Goal: Task Accomplishment & Management: Use online tool/utility

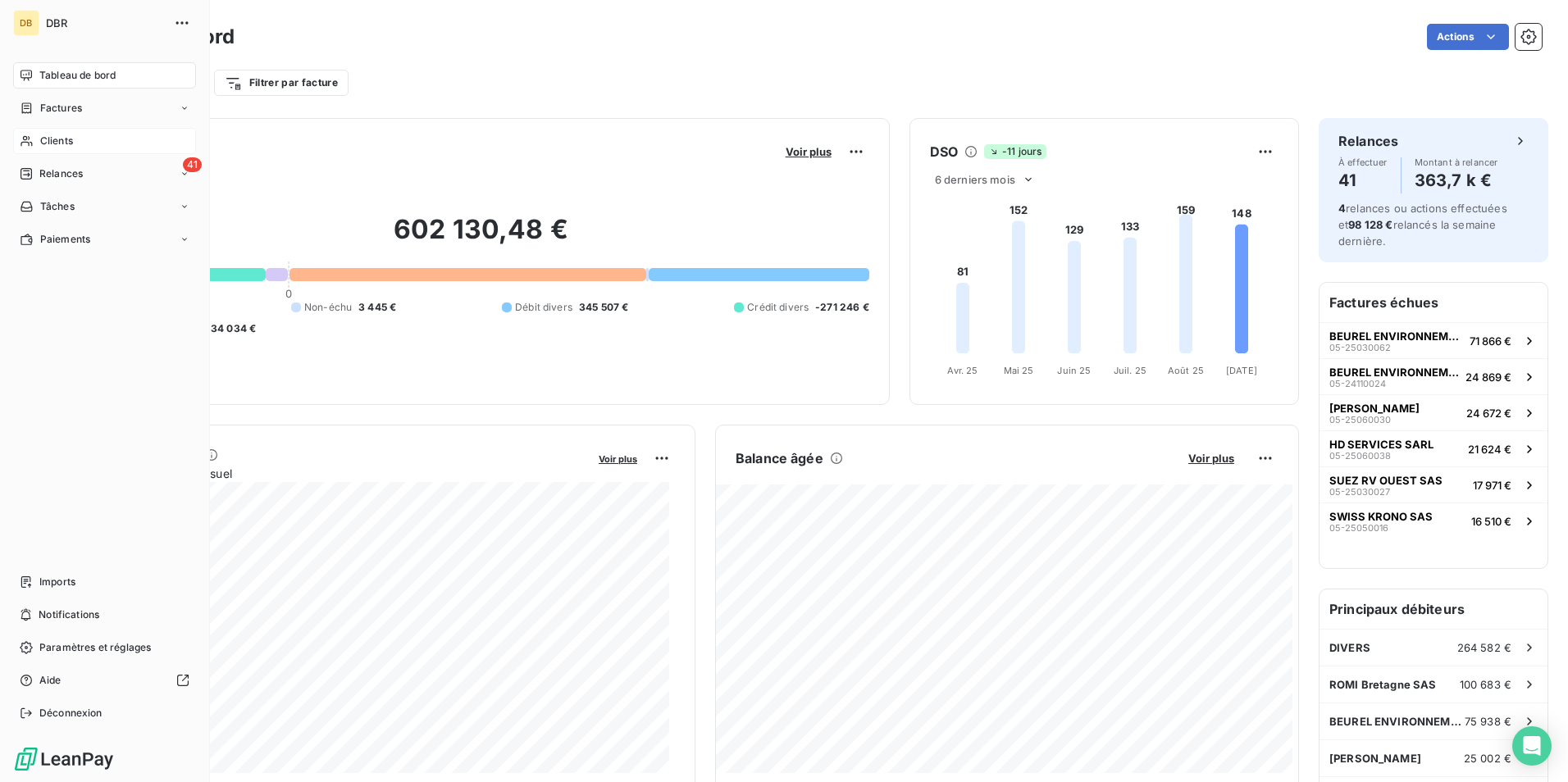
click at [57, 139] on span "Clients" at bounding box center [56, 141] width 32 height 15
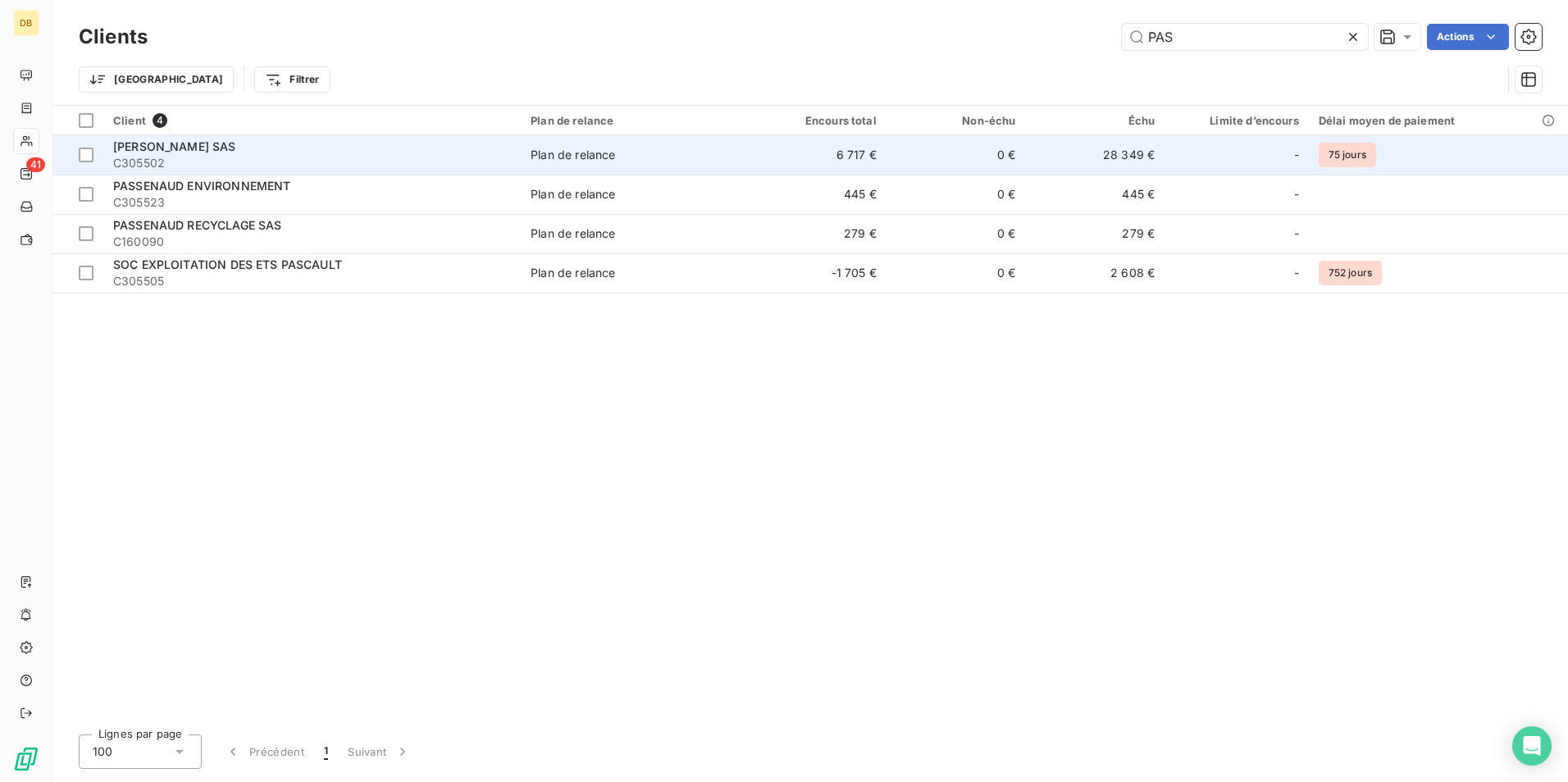
type input "PAS"
click at [305, 151] on div "[PERSON_NAME] SAS" at bounding box center [312, 146] width 398 height 17
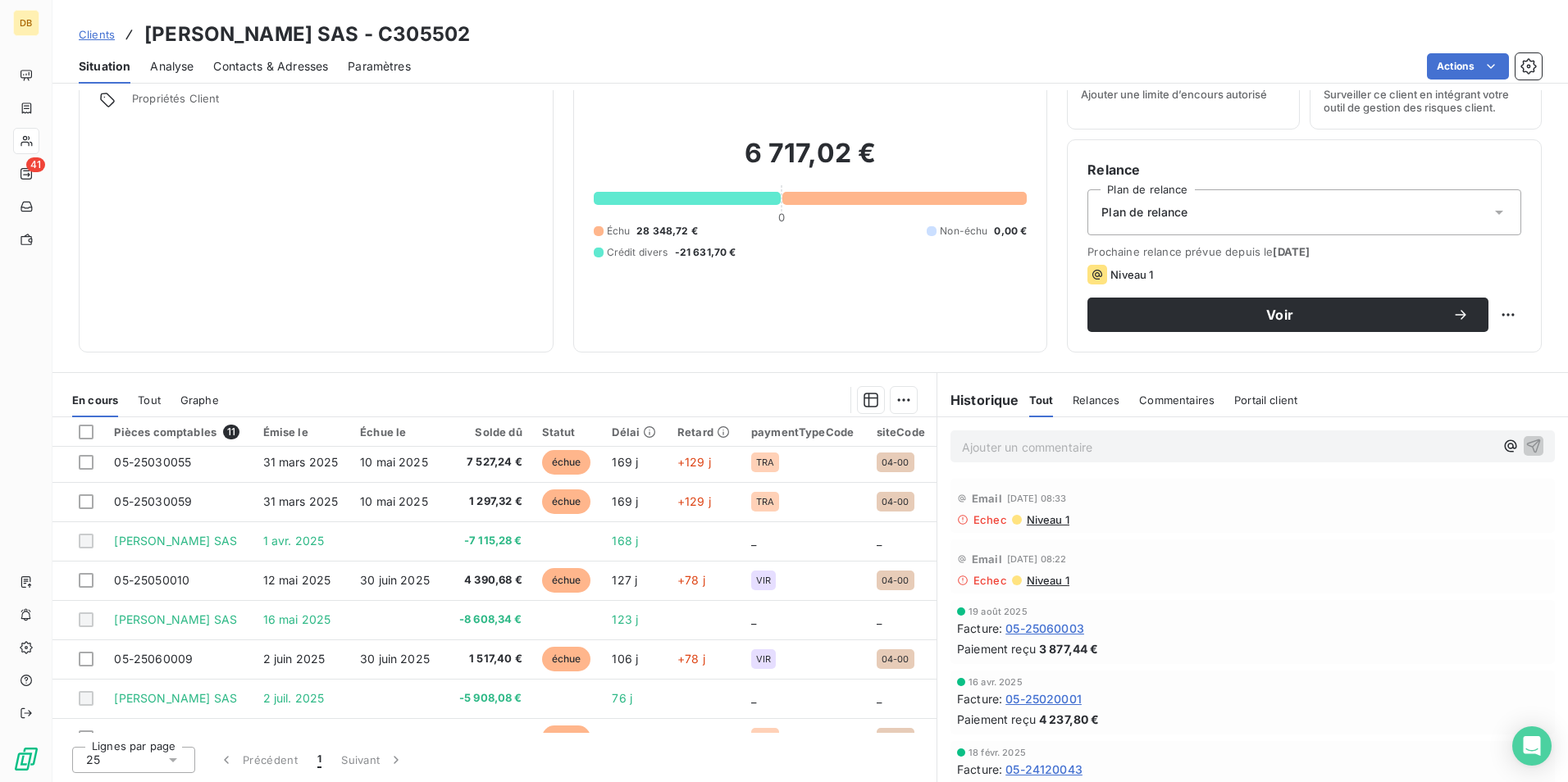
scroll to position [148, 0]
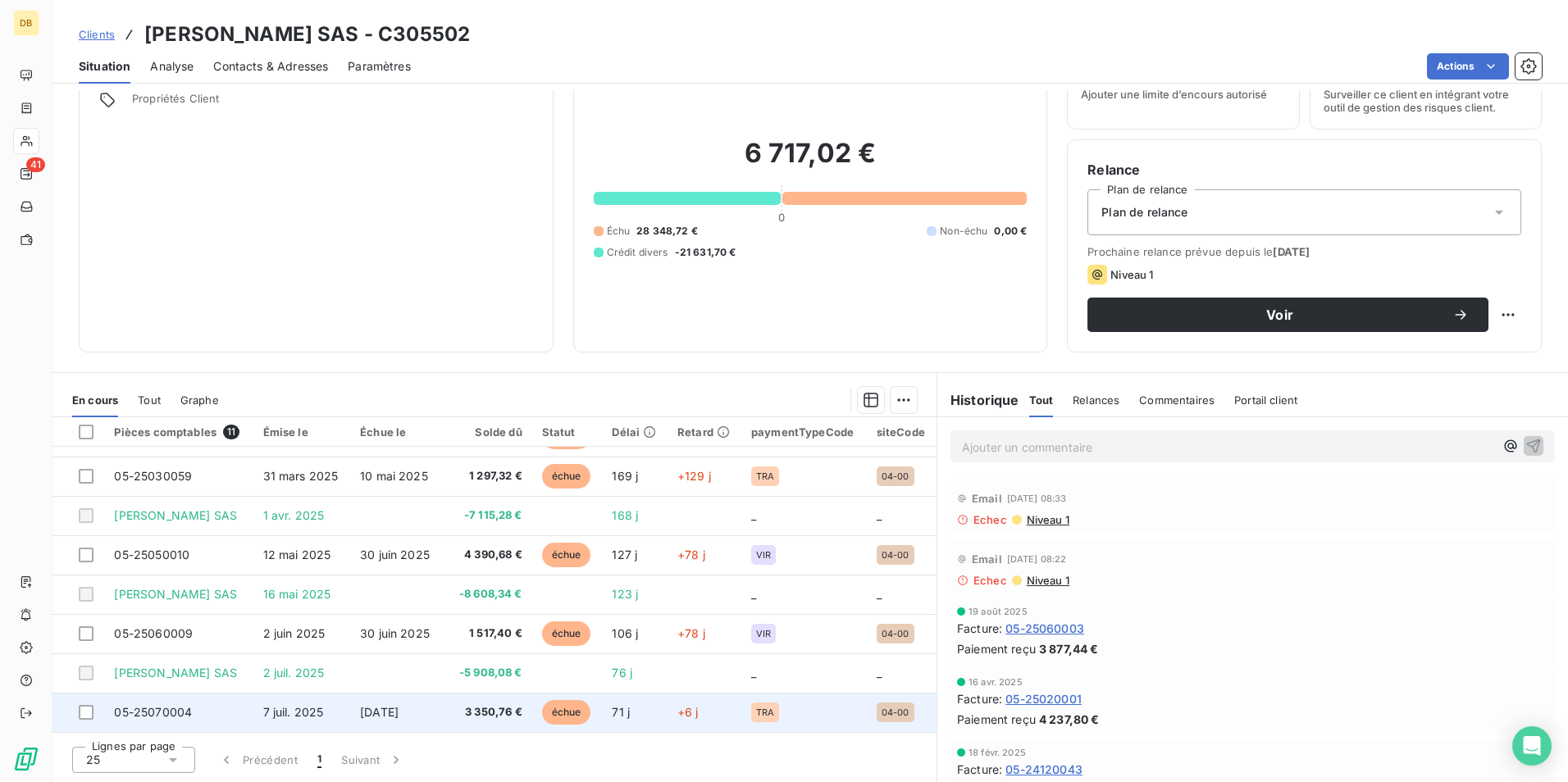
click at [96, 714] on td at bounding box center [78, 712] width 52 height 39
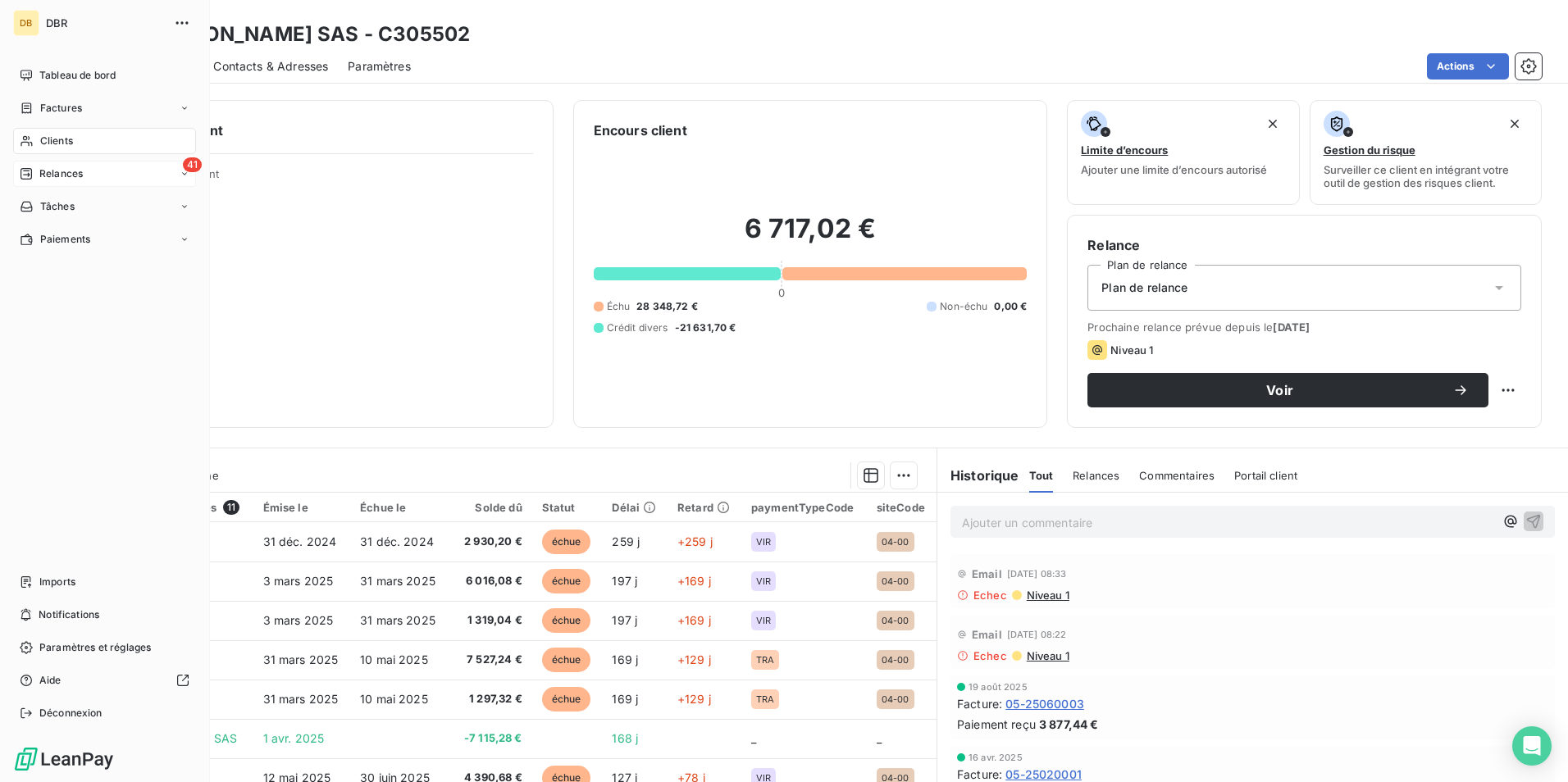
click at [32, 180] on div "Relances" at bounding box center [51, 173] width 63 height 15
click at [71, 168] on span "Relances" at bounding box center [61, 173] width 44 height 15
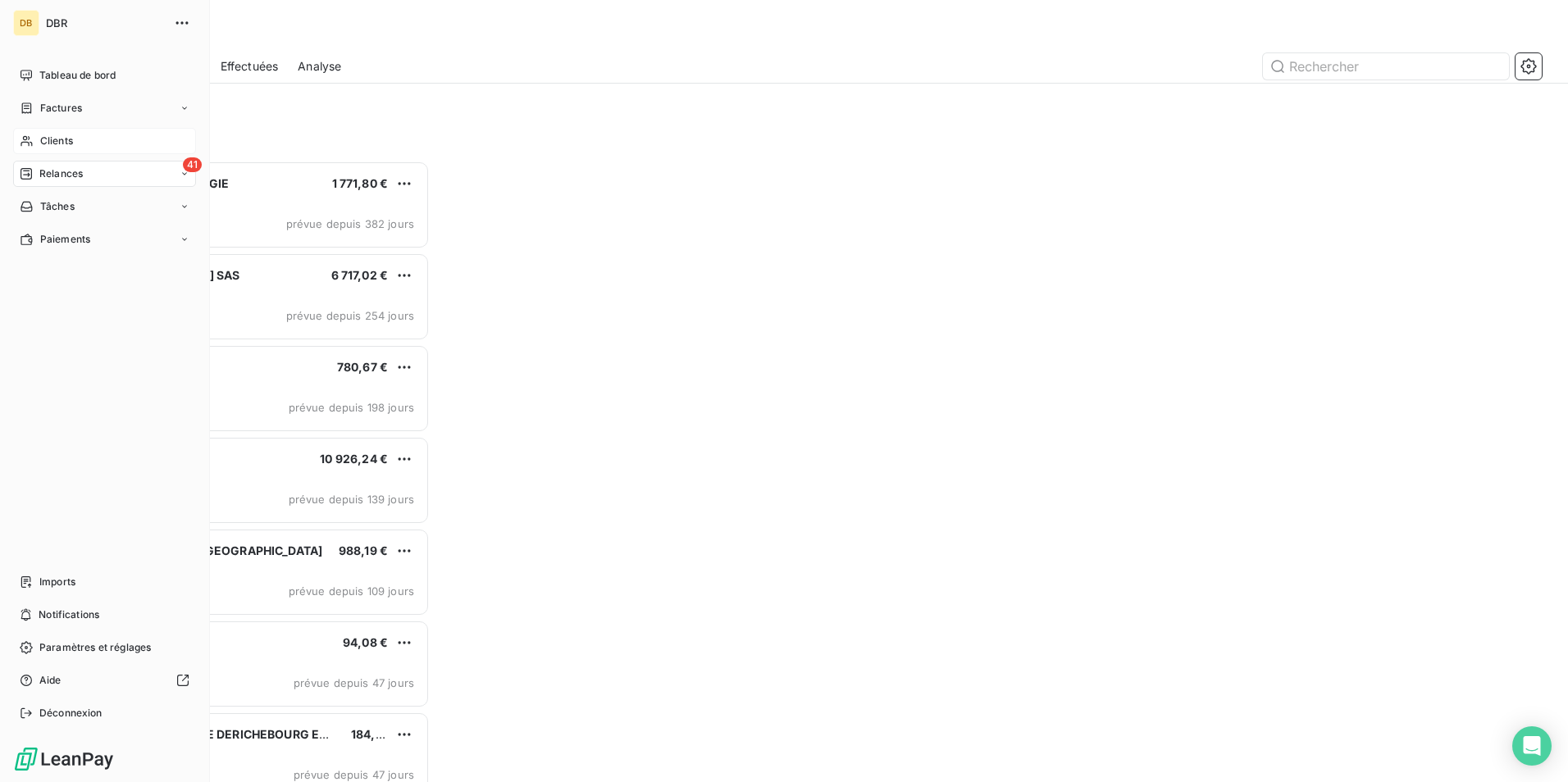
scroll to position [13, 13]
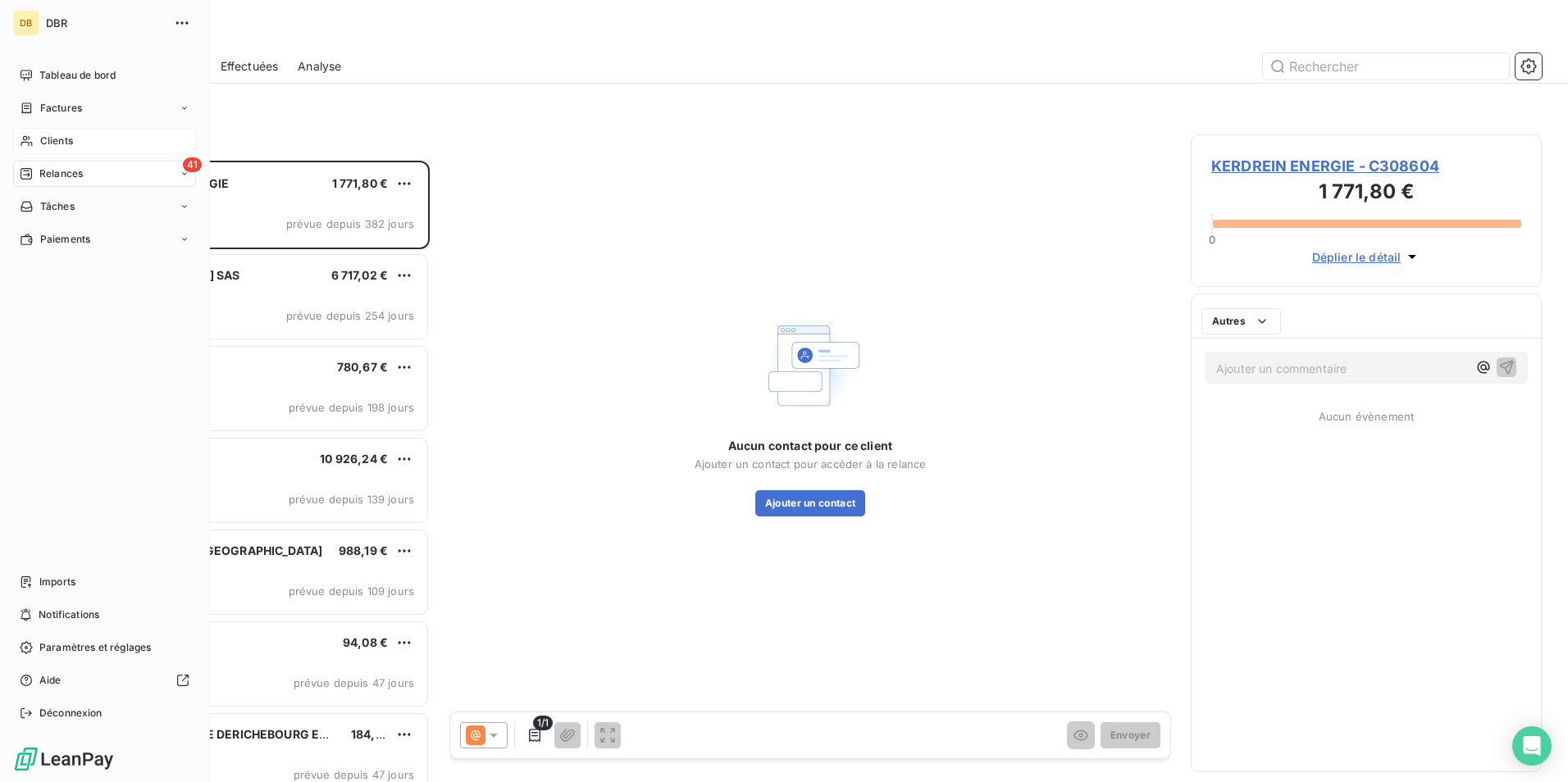
click at [81, 179] on span "Relances" at bounding box center [61, 173] width 44 height 15
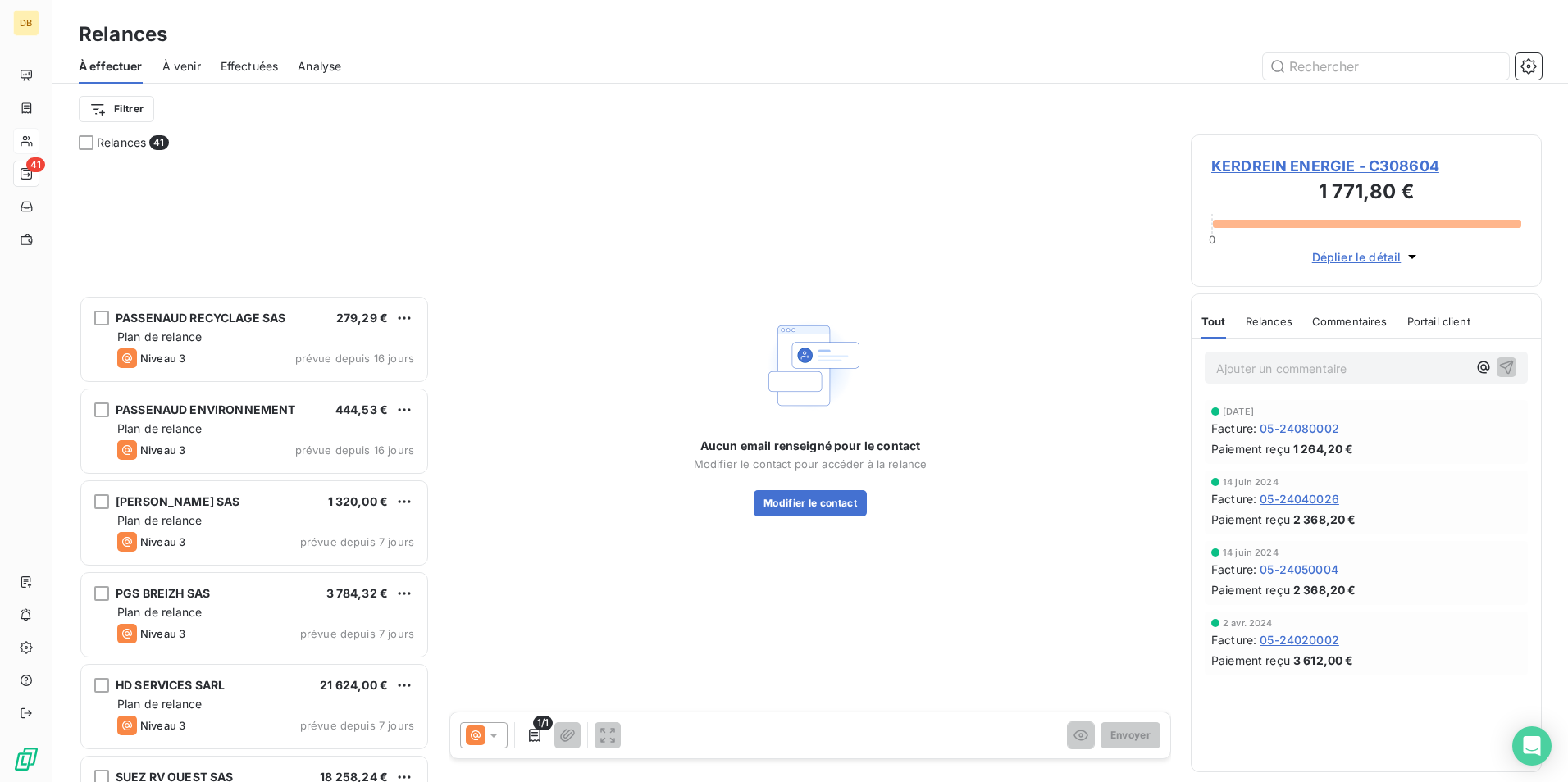
scroll to position [1395, 0]
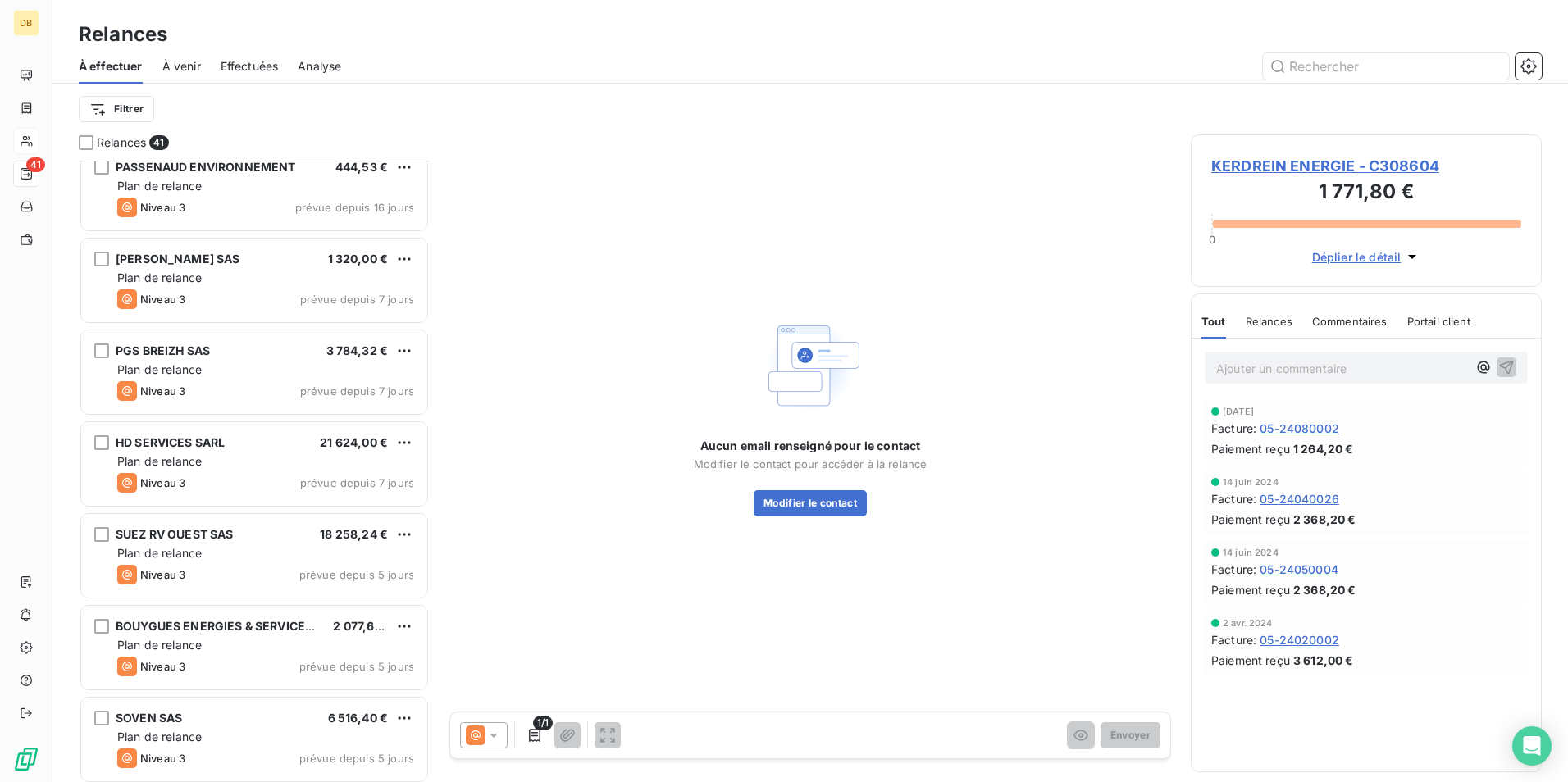
click at [298, 461] on div "Plan de relance" at bounding box center [265, 461] width 297 height 17
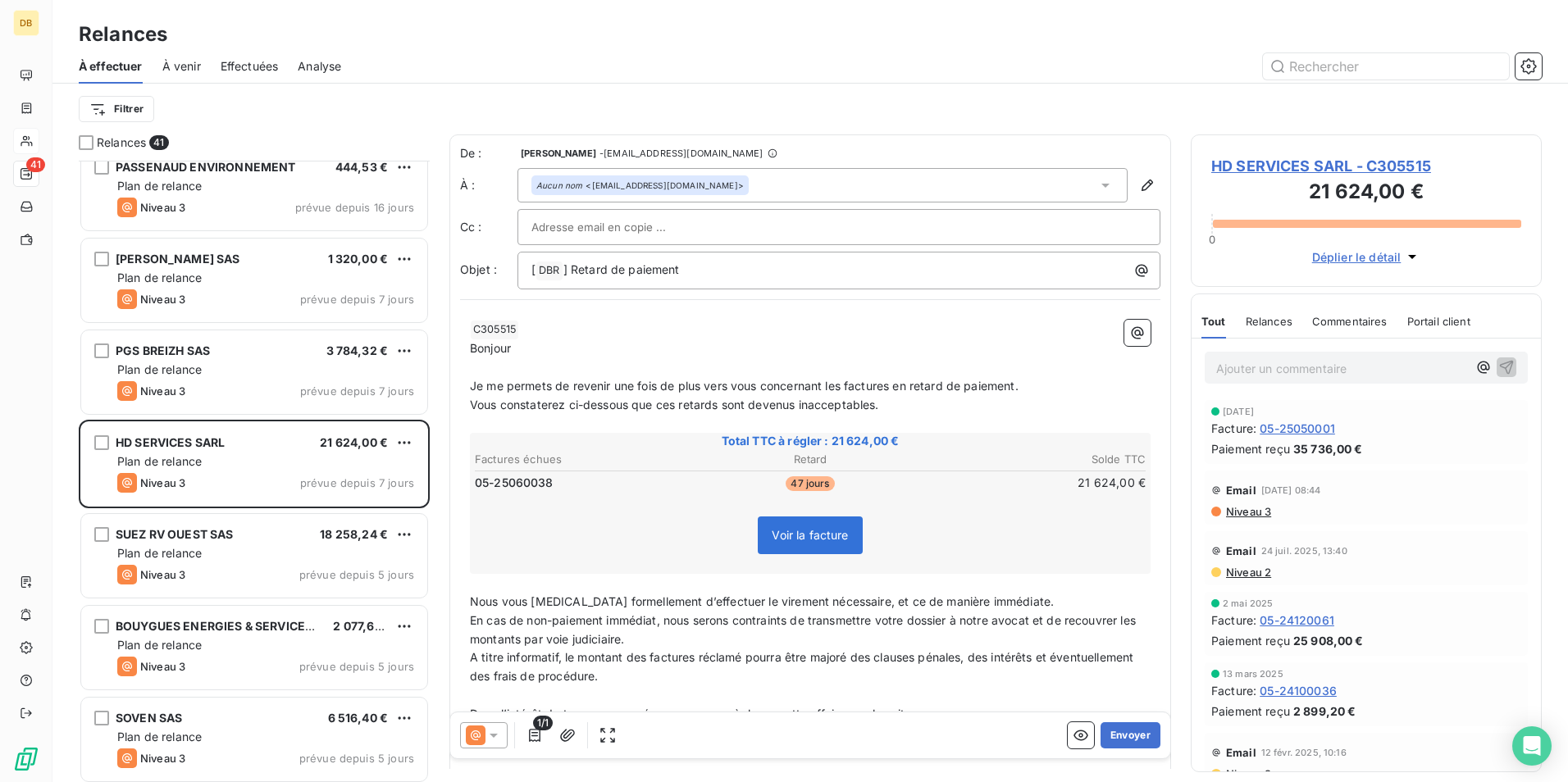
click at [1248, 322] on span "Relances" at bounding box center [1268, 321] width 46 height 13
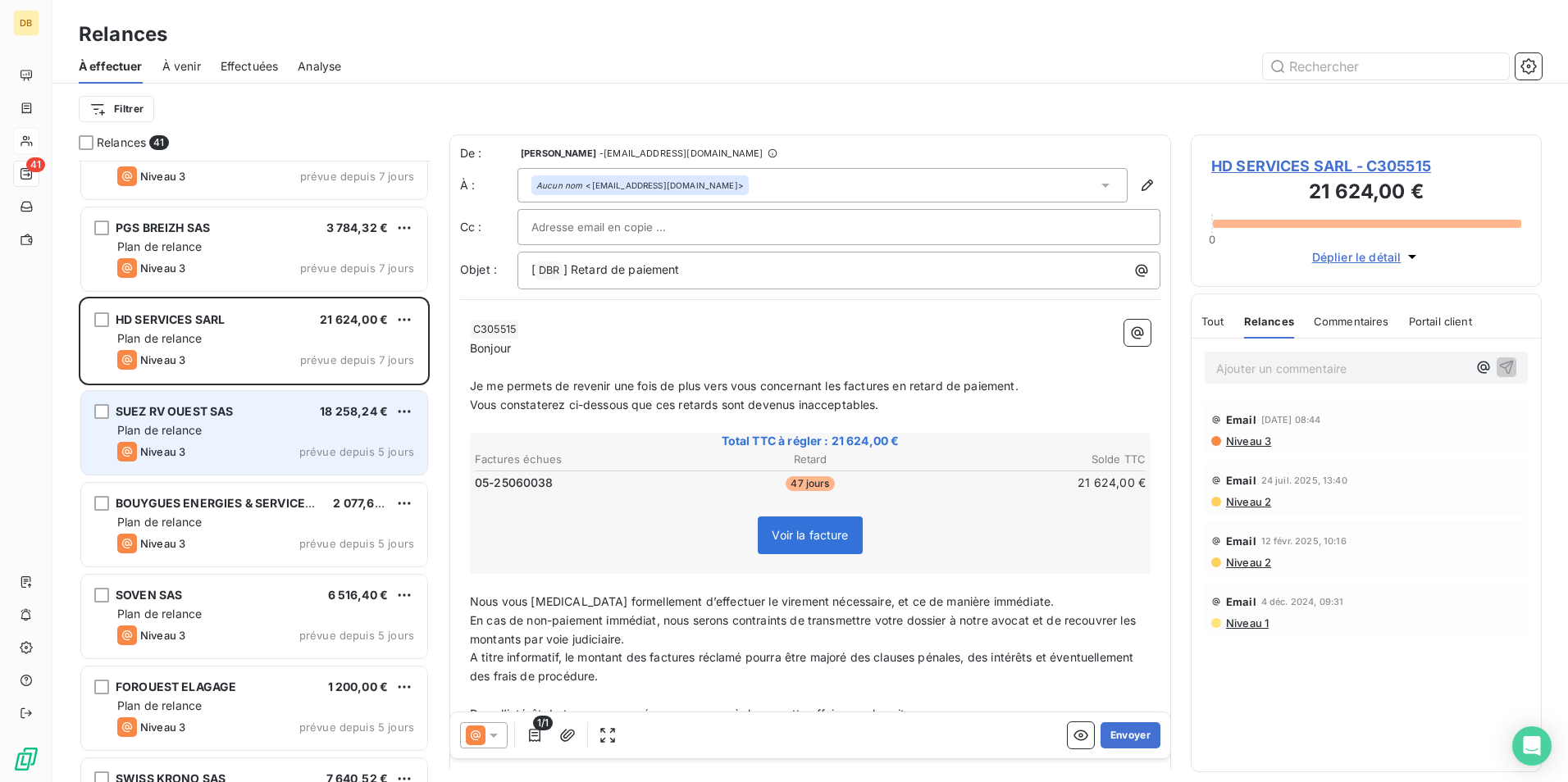
scroll to position [1559, 0]
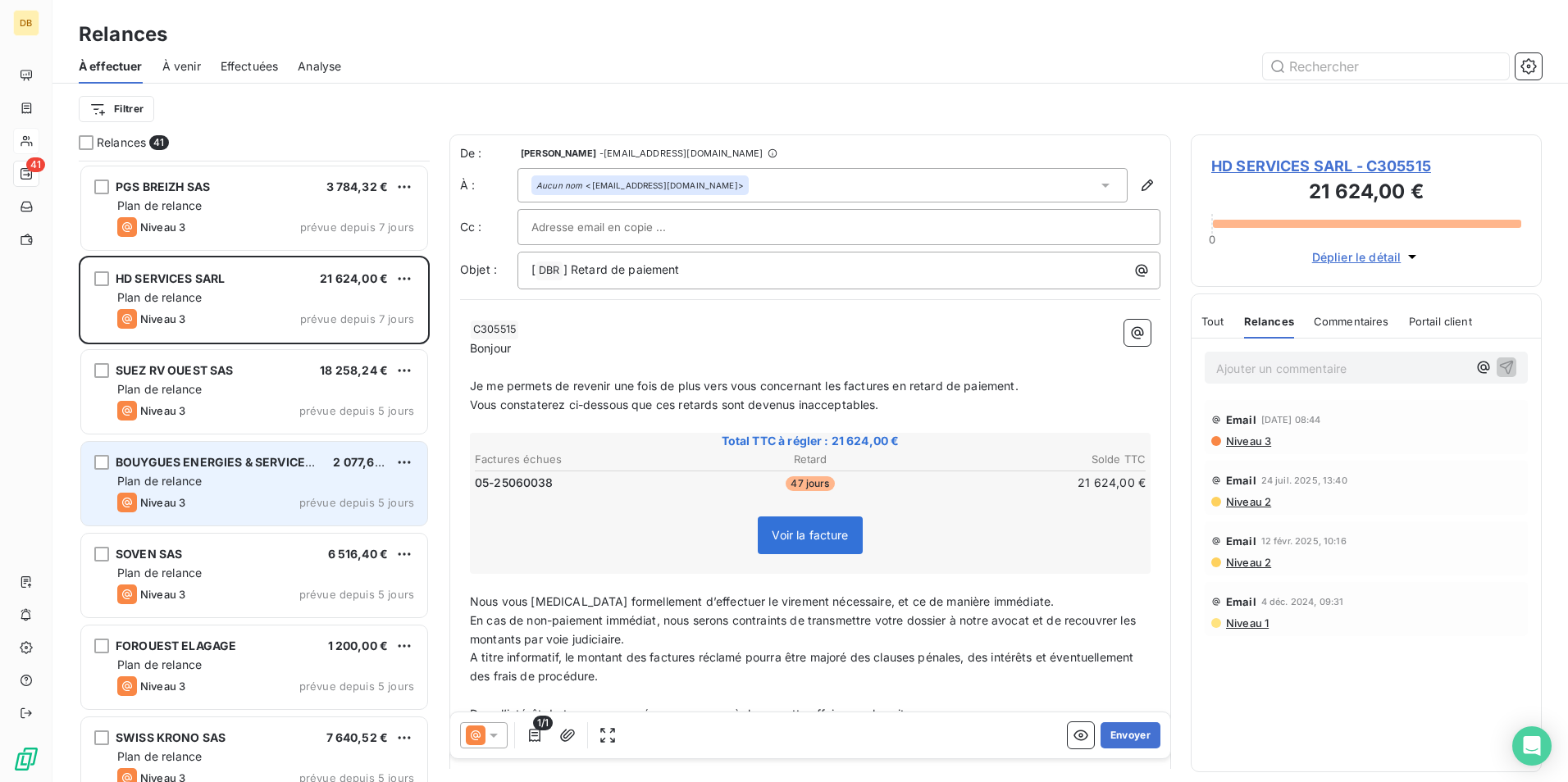
click at [277, 503] on div "Niveau 3 prévue depuis 5 jours" at bounding box center [265, 503] width 297 height 19
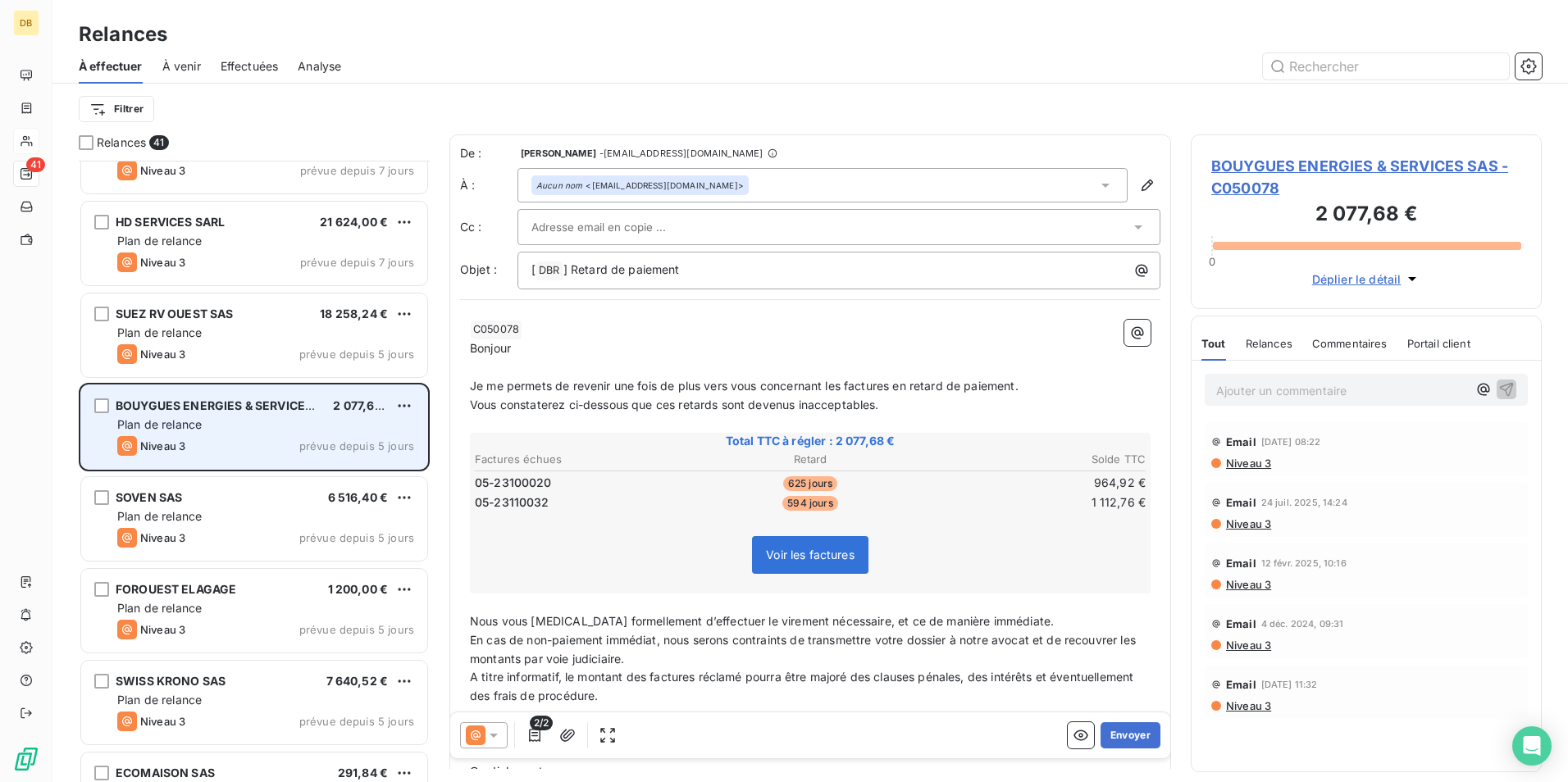
scroll to position [1641, 0]
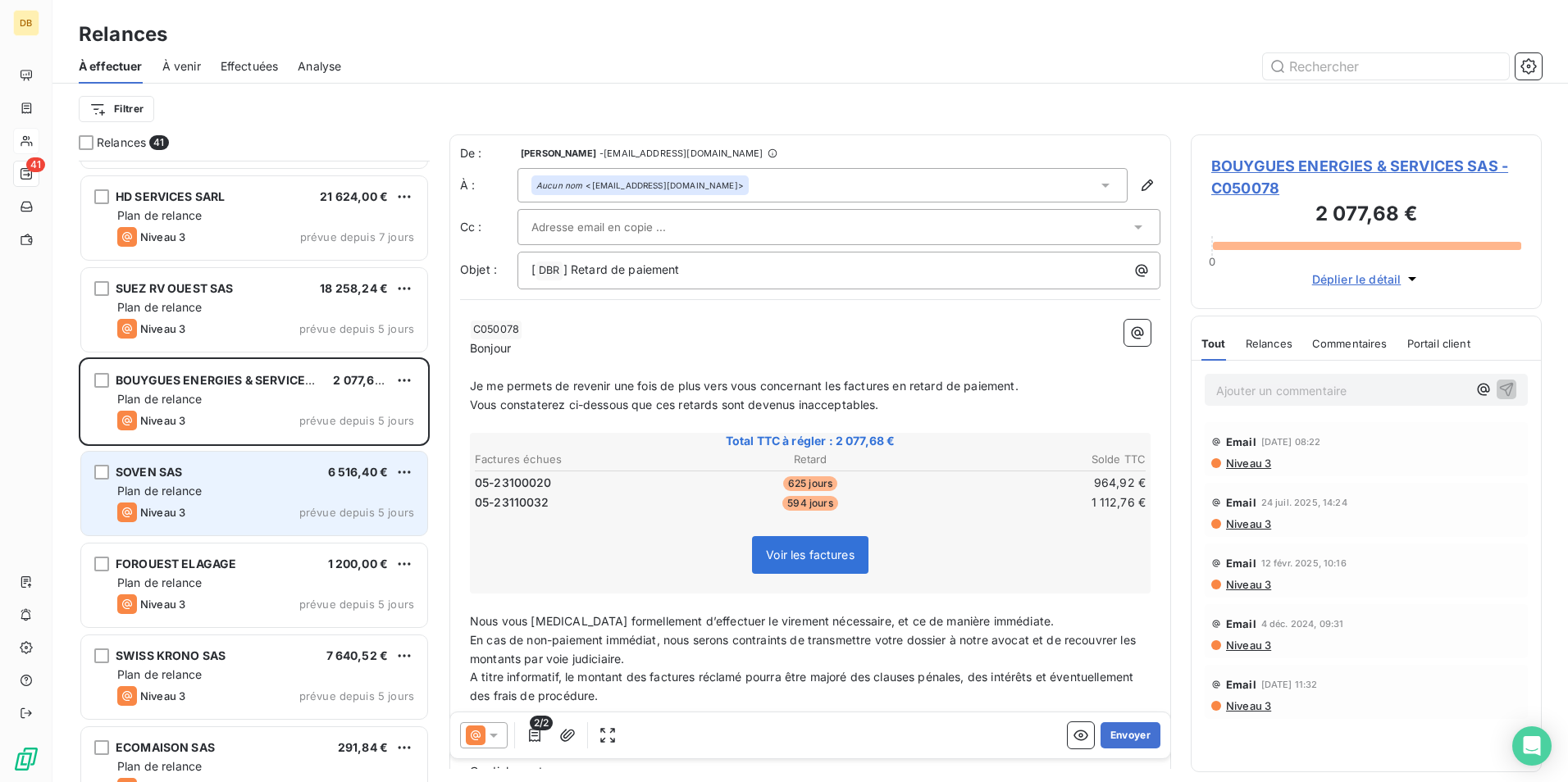
click at [372, 534] on div "SOVEN SAS 6 516,40 € Plan de relance Niveau 3 prévue depuis 5 jours" at bounding box center [254, 494] width 346 height 84
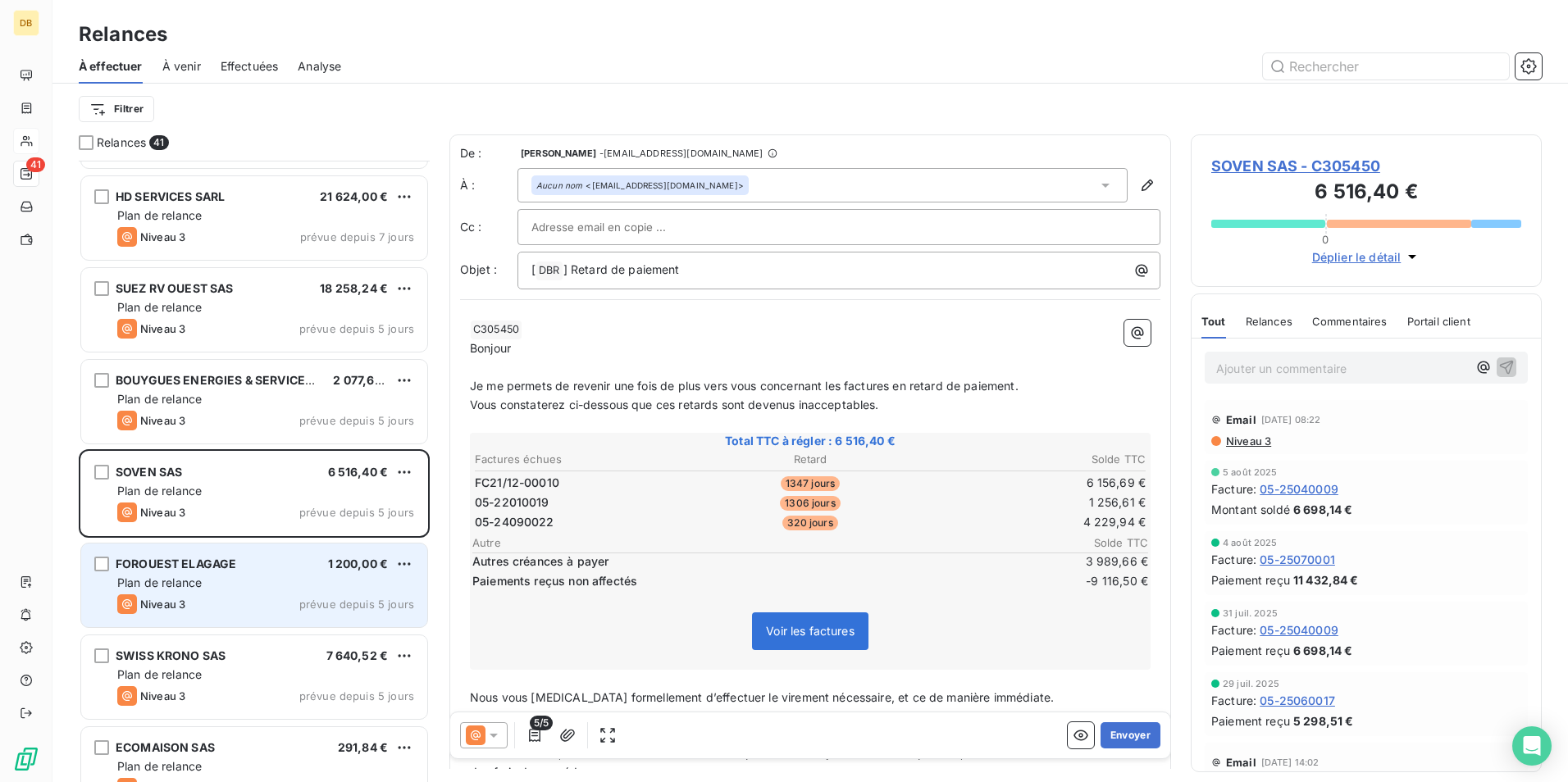
click at [262, 566] on div "FOROUEST ELAGAGE 1 200,00 €" at bounding box center [265, 564] width 297 height 15
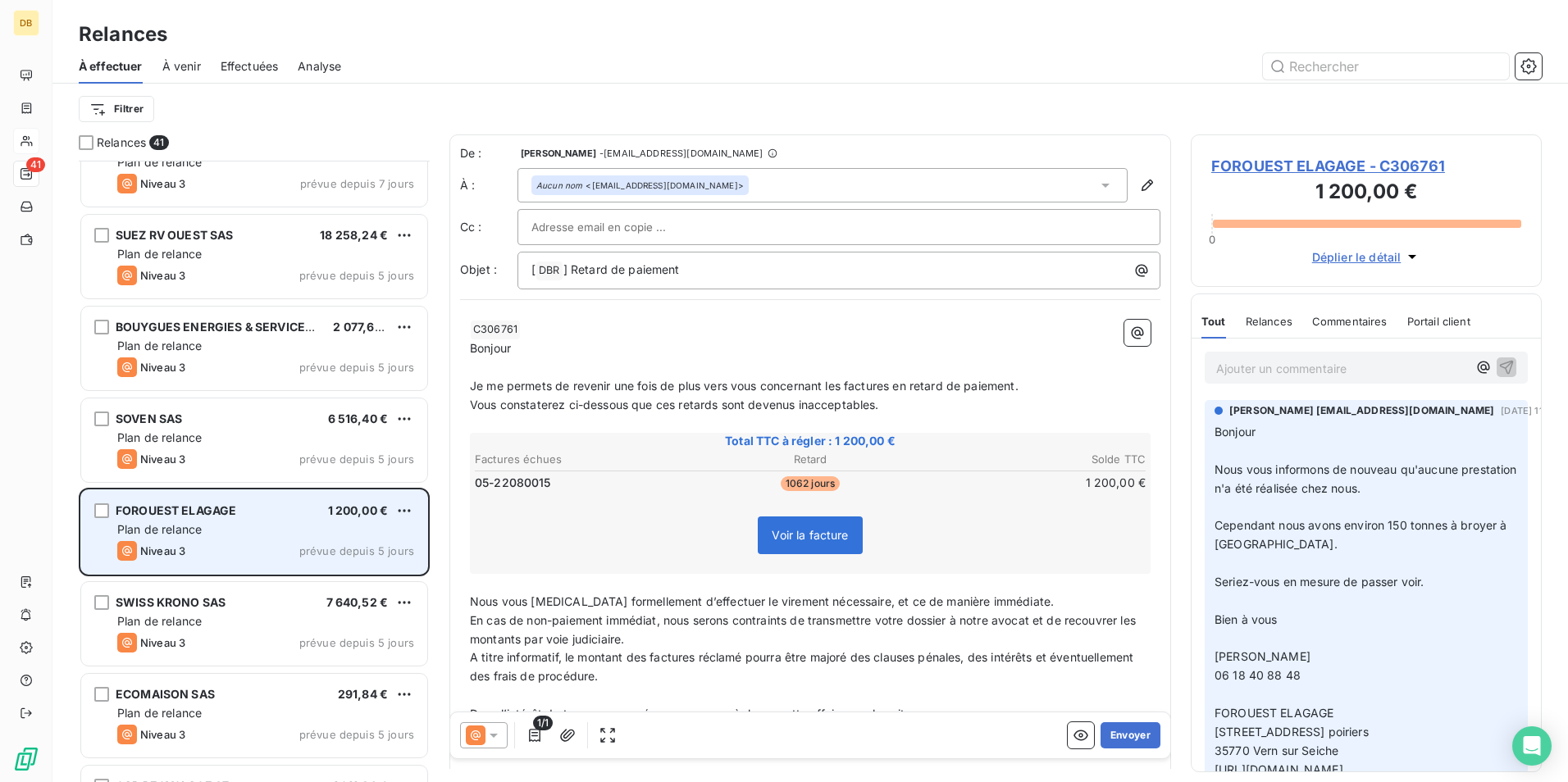
scroll to position [1723, 0]
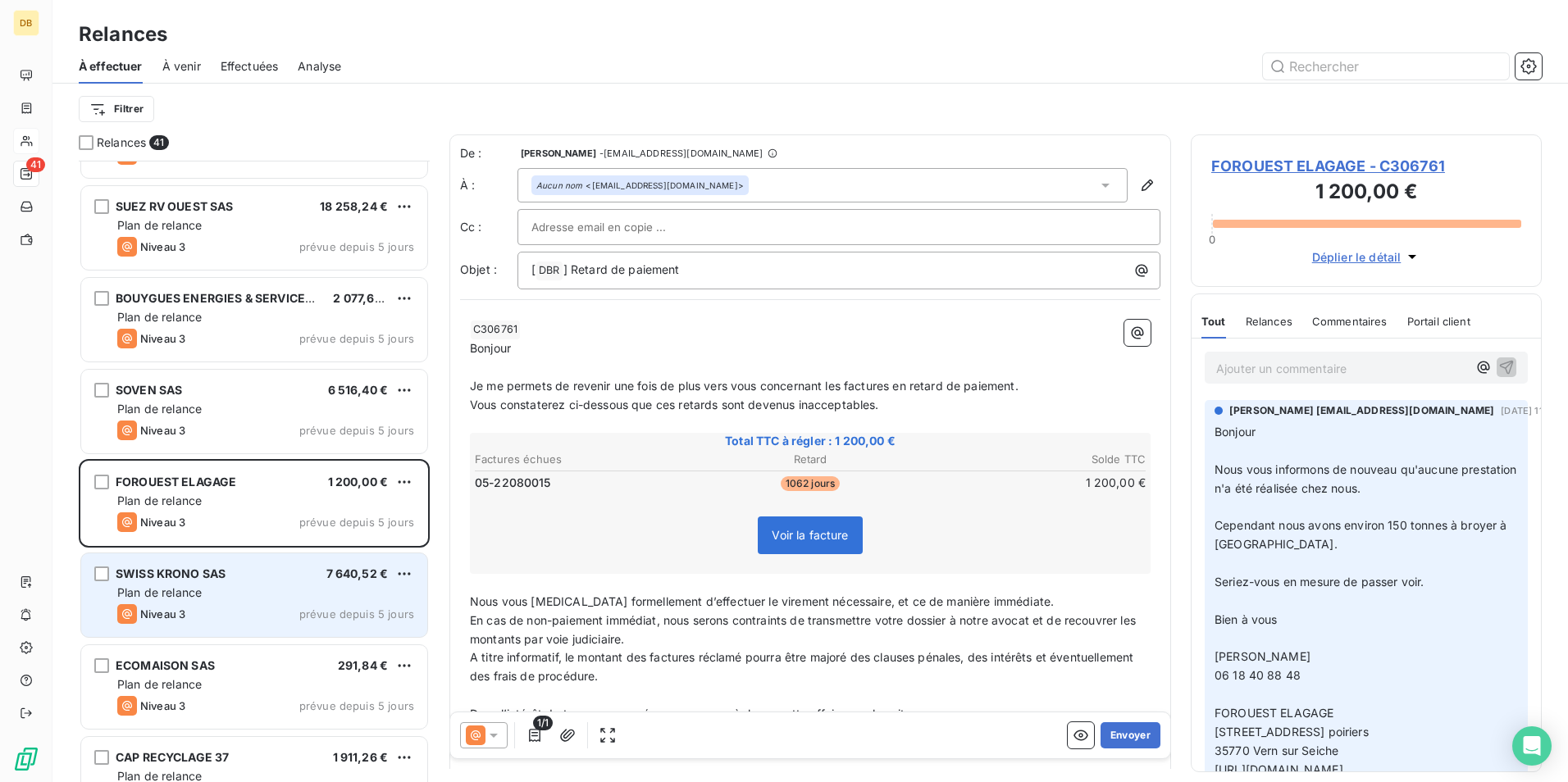
click at [257, 580] on div "SWISS KRONO SAS 7 640,52 €" at bounding box center [265, 574] width 297 height 15
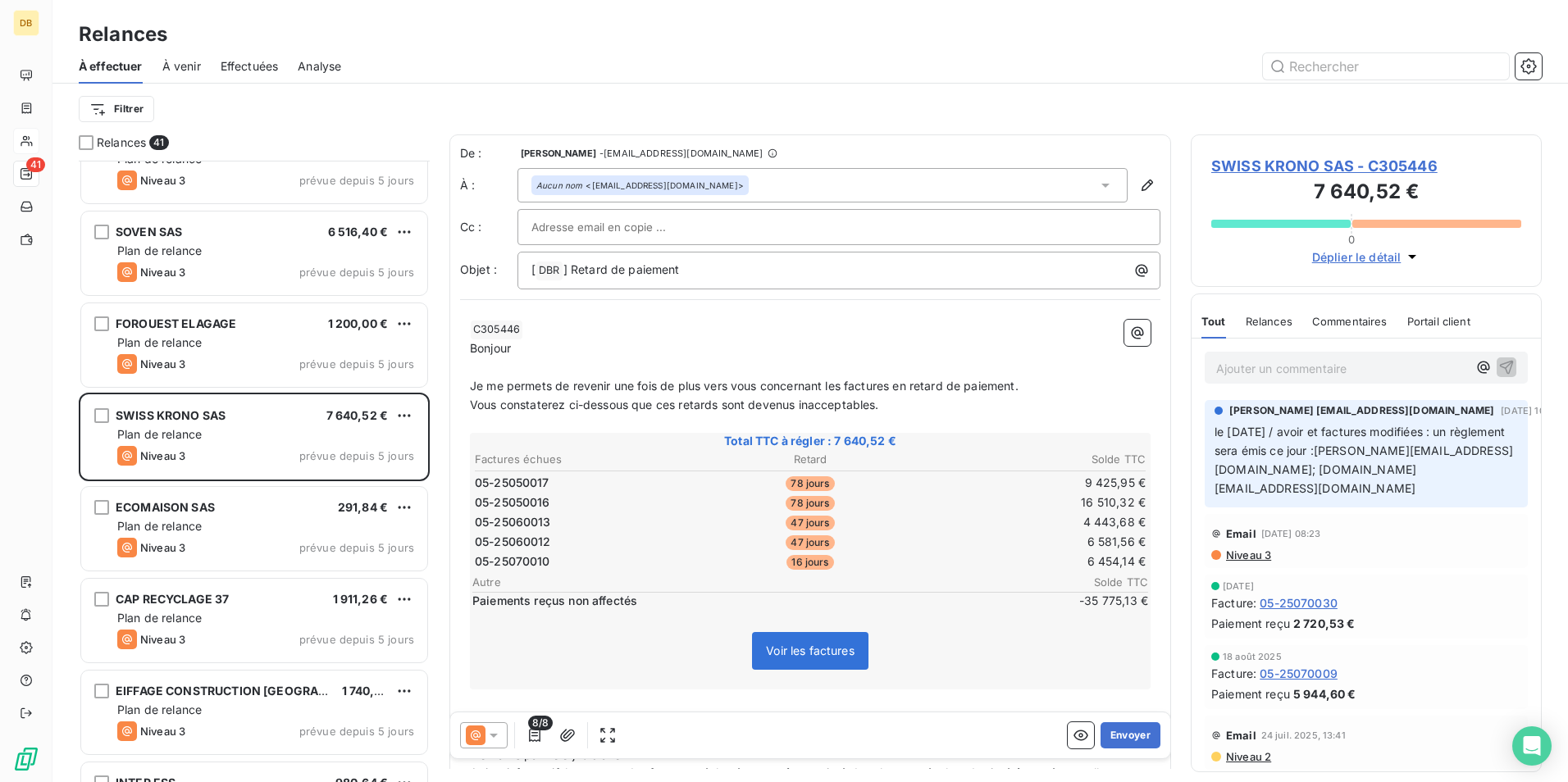
scroll to position [1887, 0]
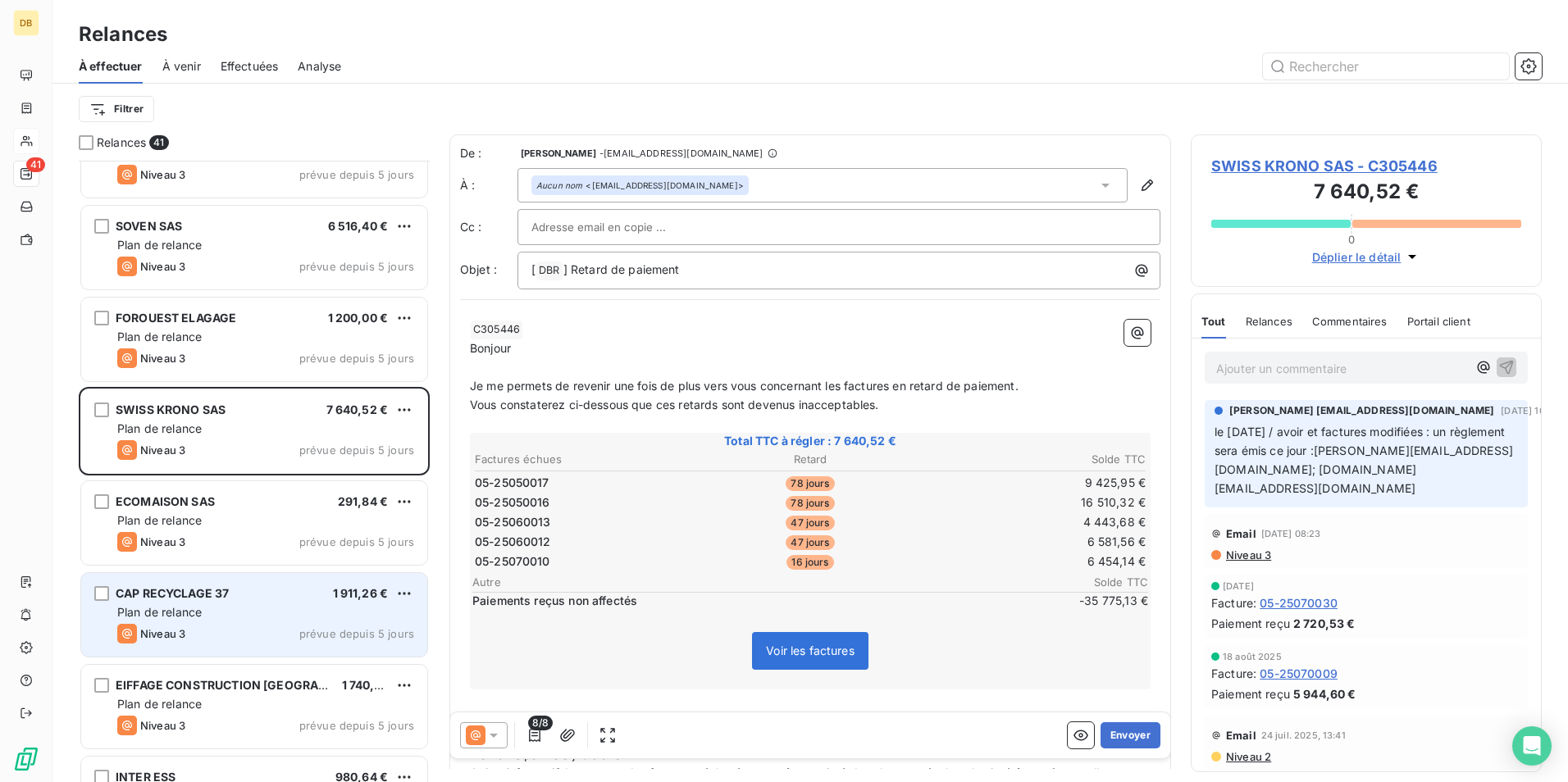
click at [277, 618] on div "Plan de relance" at bounding box center [265, 612] width 297 height 17
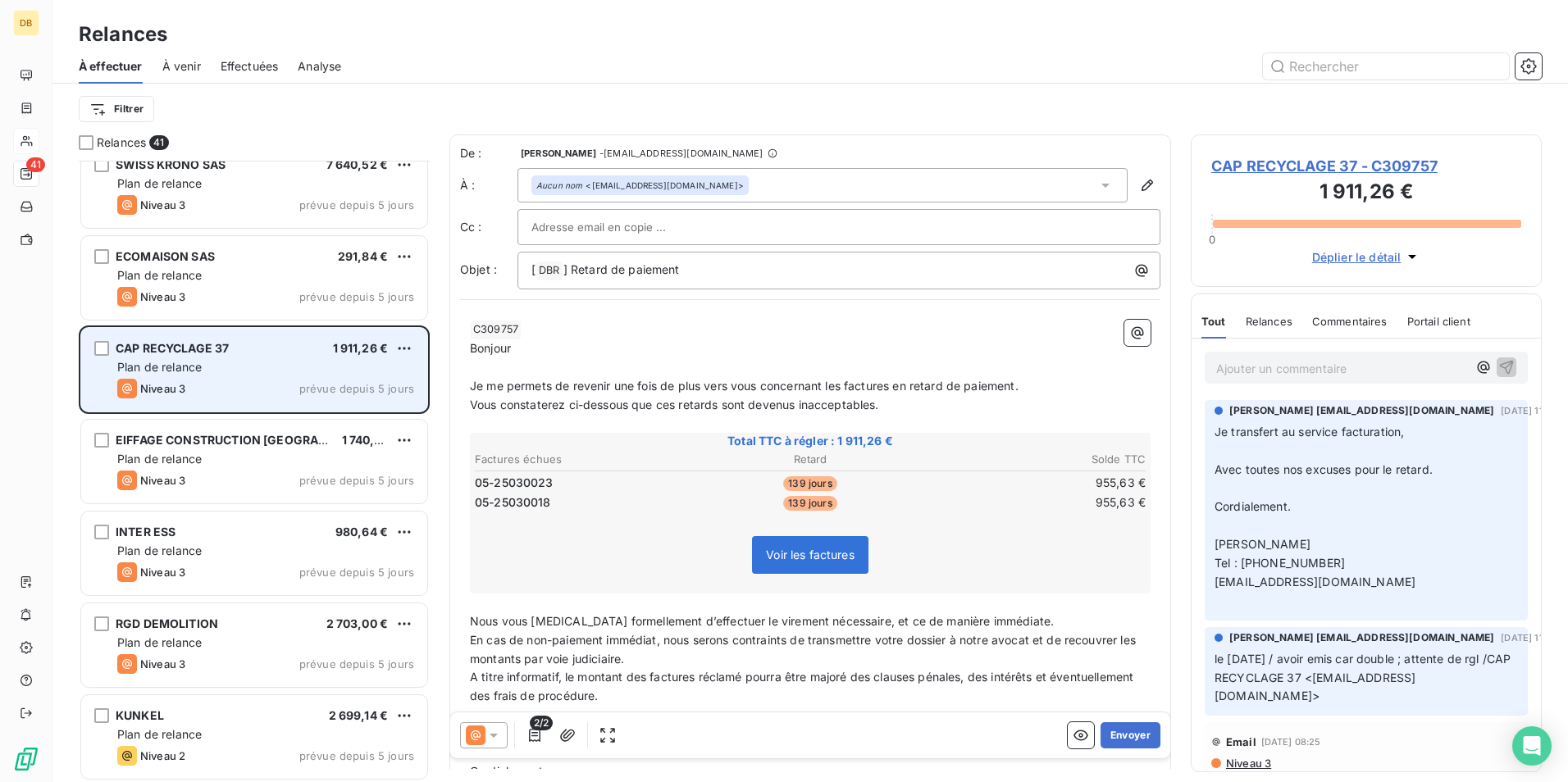
scroll to position [2132, 0]
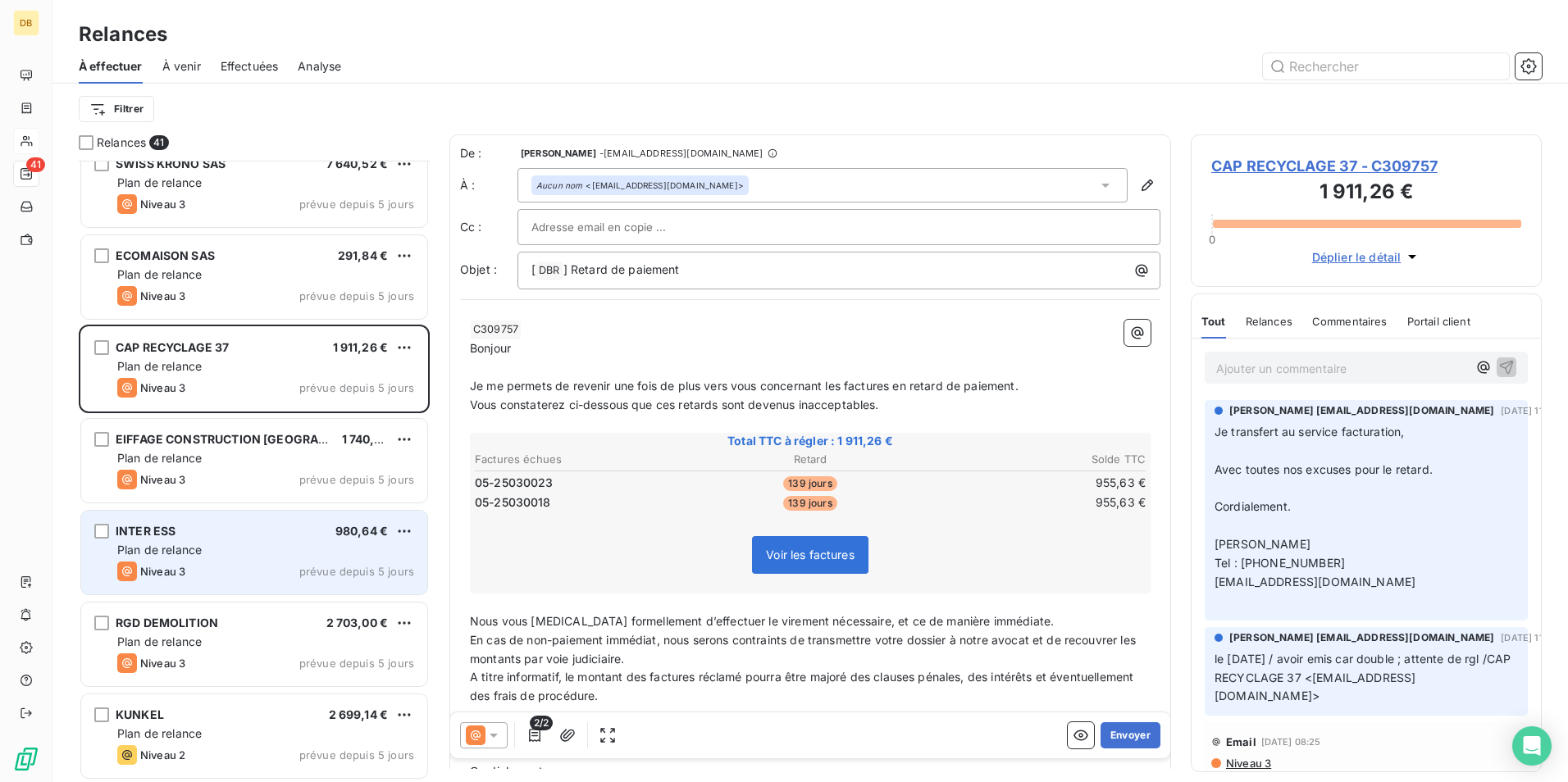
click at [298, 545] on div "Plan de relance" at bounding box center [265, 550] width 297 height 17
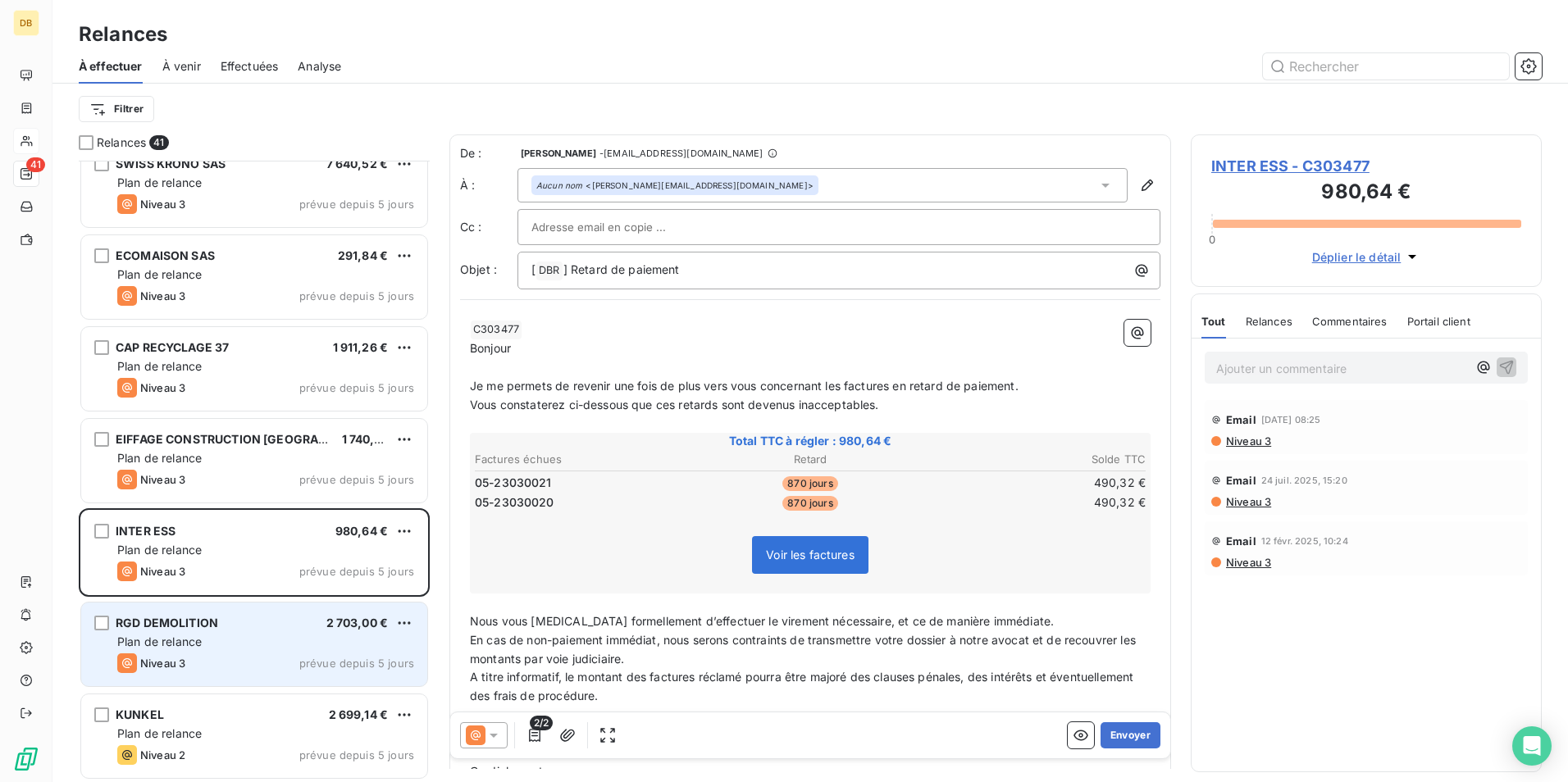
click at [308, 668] on span "prévue depuis 5 jours" at bounding box center [357, 663] width 115 height 13
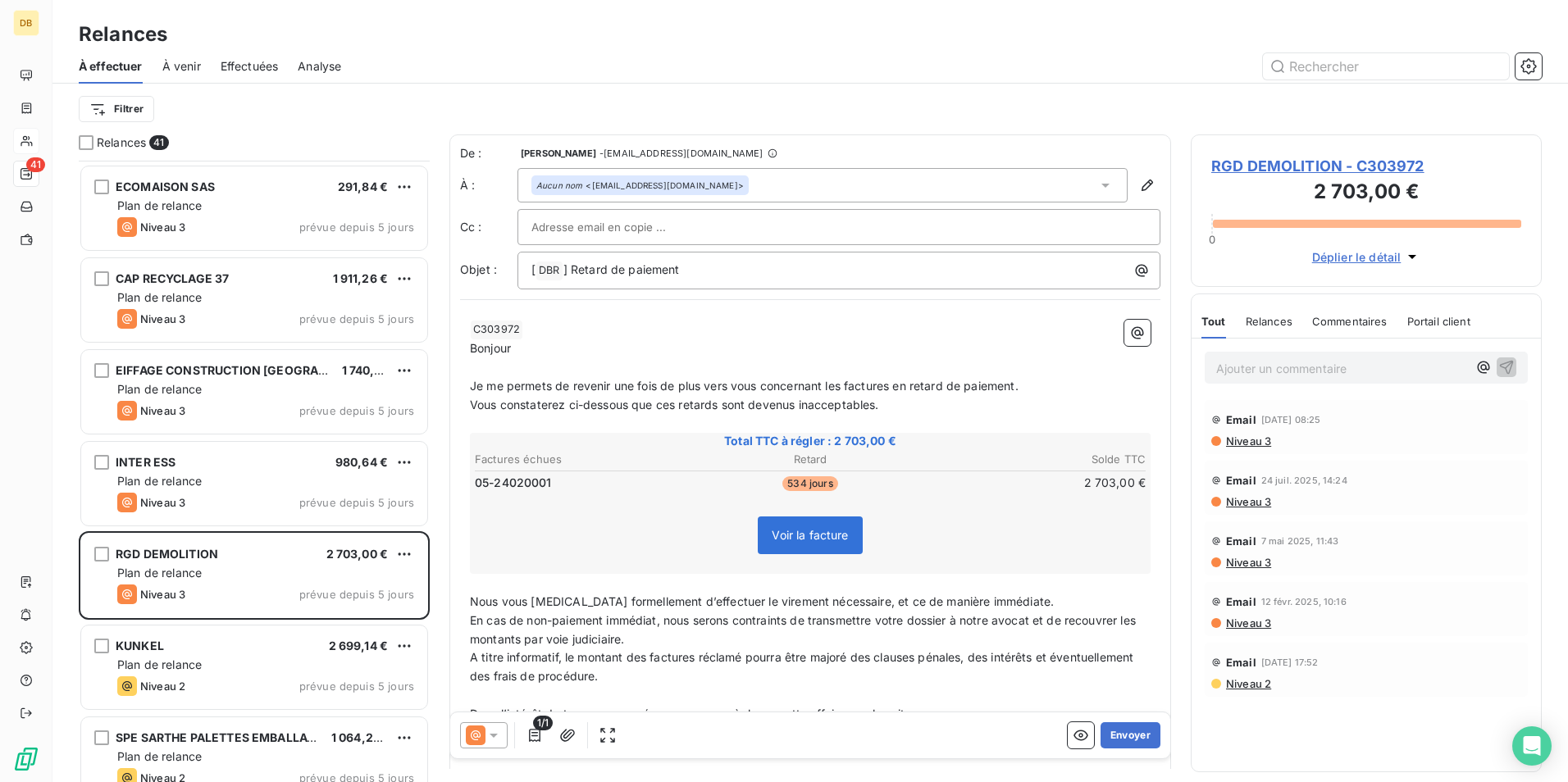
scroll to position [2378, 0]
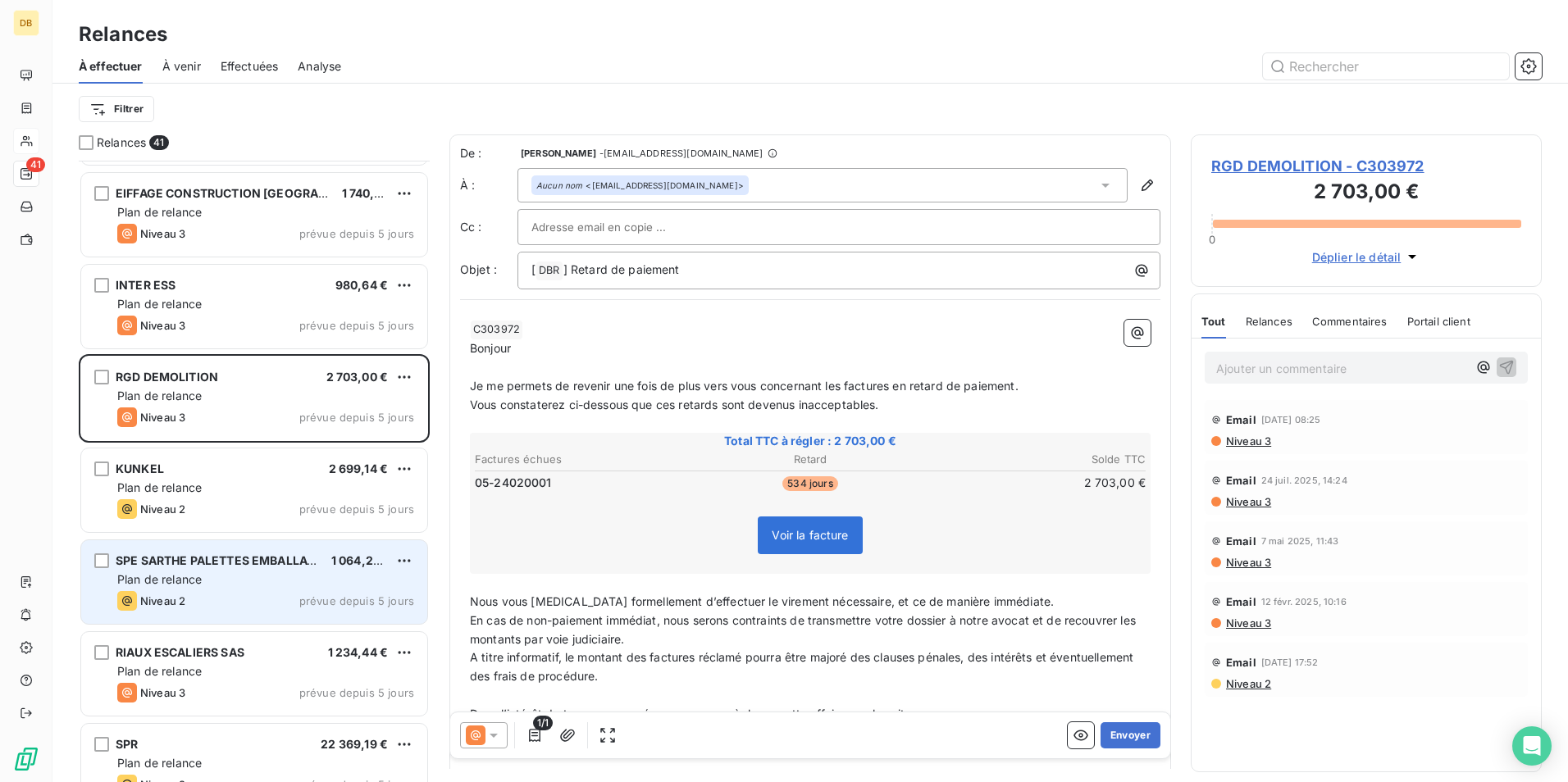
click at [387, 586] on div "Plan de relance" at bounding box center [265, 580] width 297 height 17
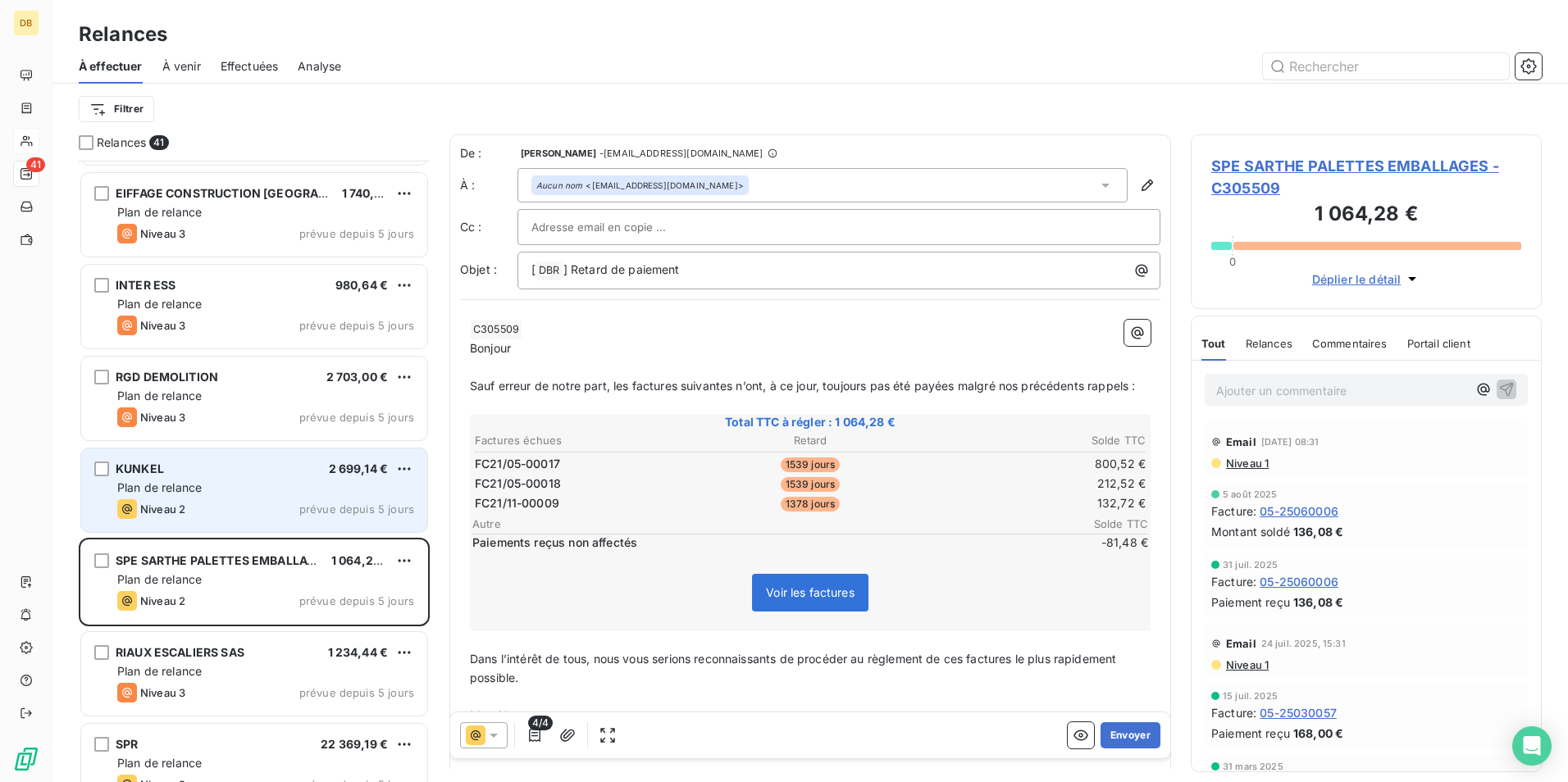
click at [297, 490] on div "Plan de relance" at bounding box center [265, 488] width 297 height 17
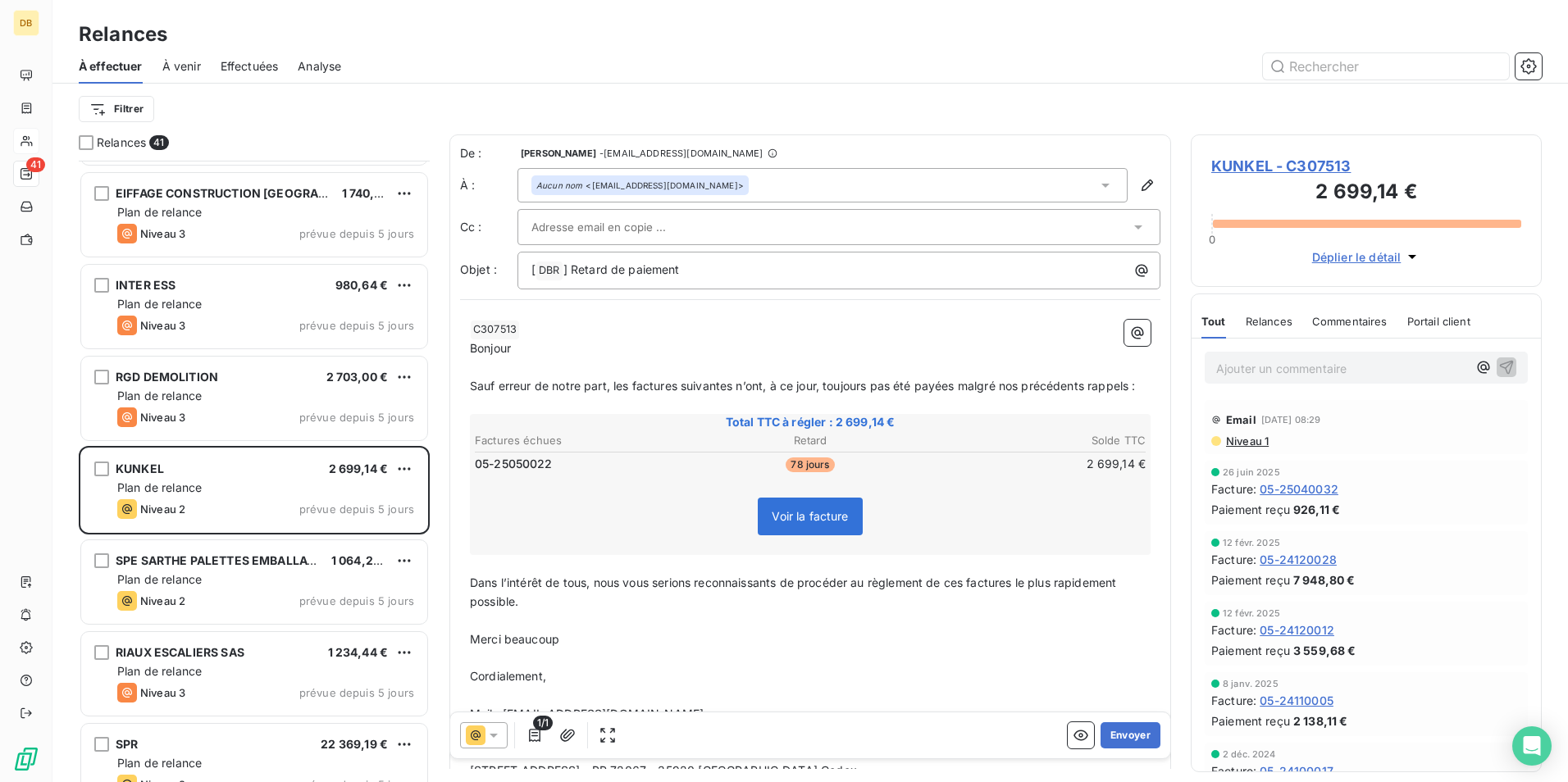
scroll to position [2707, 0]
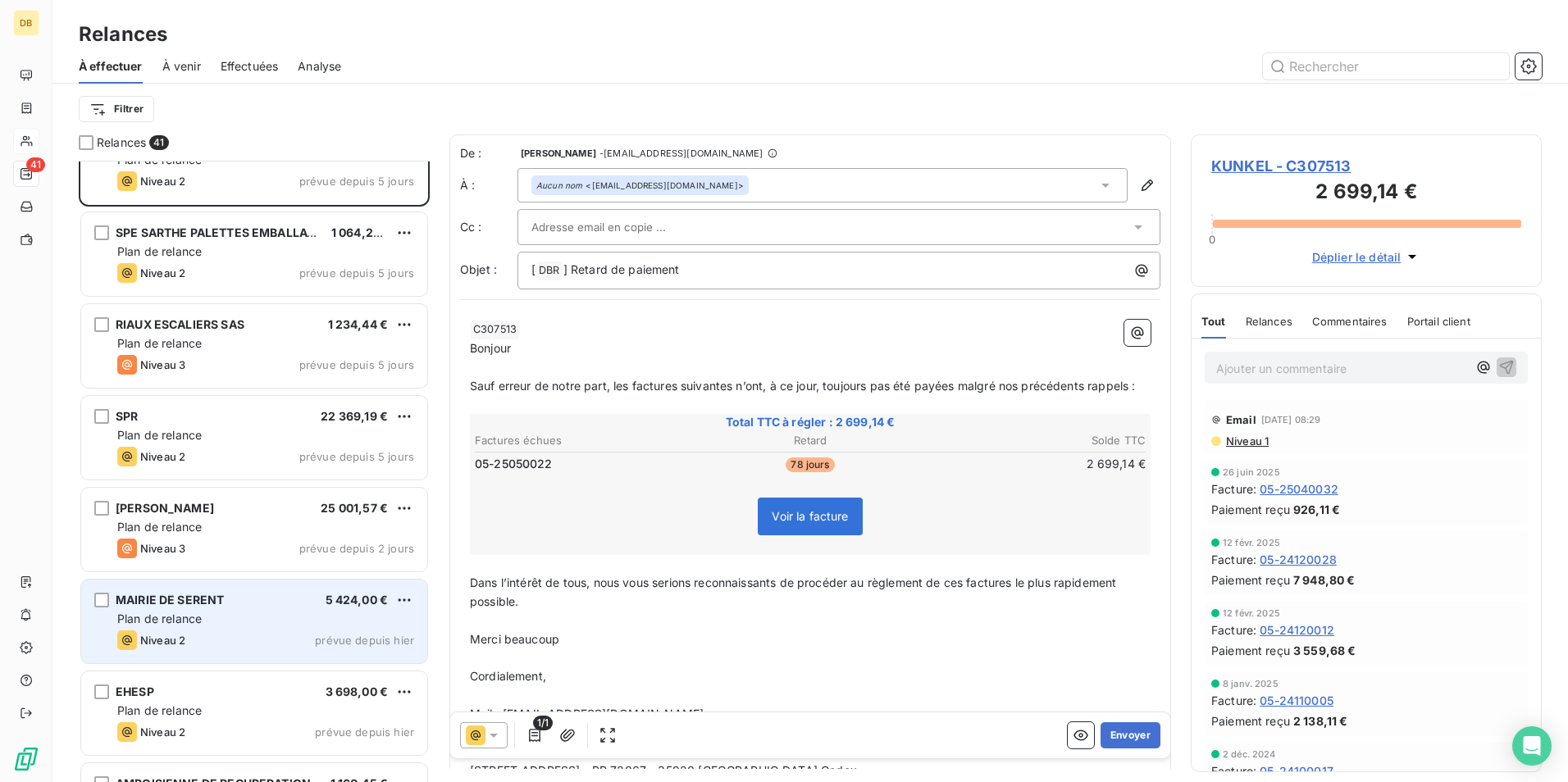
click at [307, 594] on div "MAIRIE DE SERENT 5 424,00 €" at bounding box center [265, 600] width 297 height 15
